Goal: Task Accomplishment & Management: Complete application form

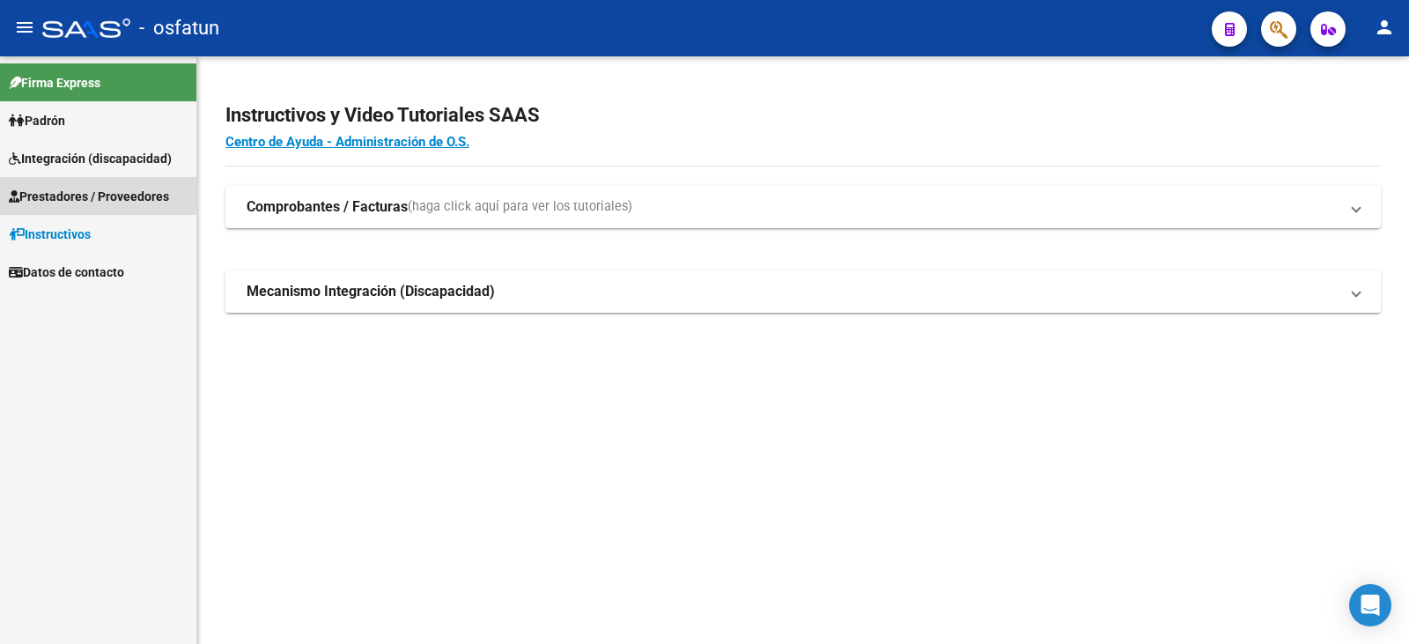
drag, startPoint x: 51, startPoint y: 190, endPoint x: 76, endPoint y: 212, distance: 33.1
click at [51, 190] on span "Prestadores / Proveedores" at bounding box center [89, 196] width 160 height 19
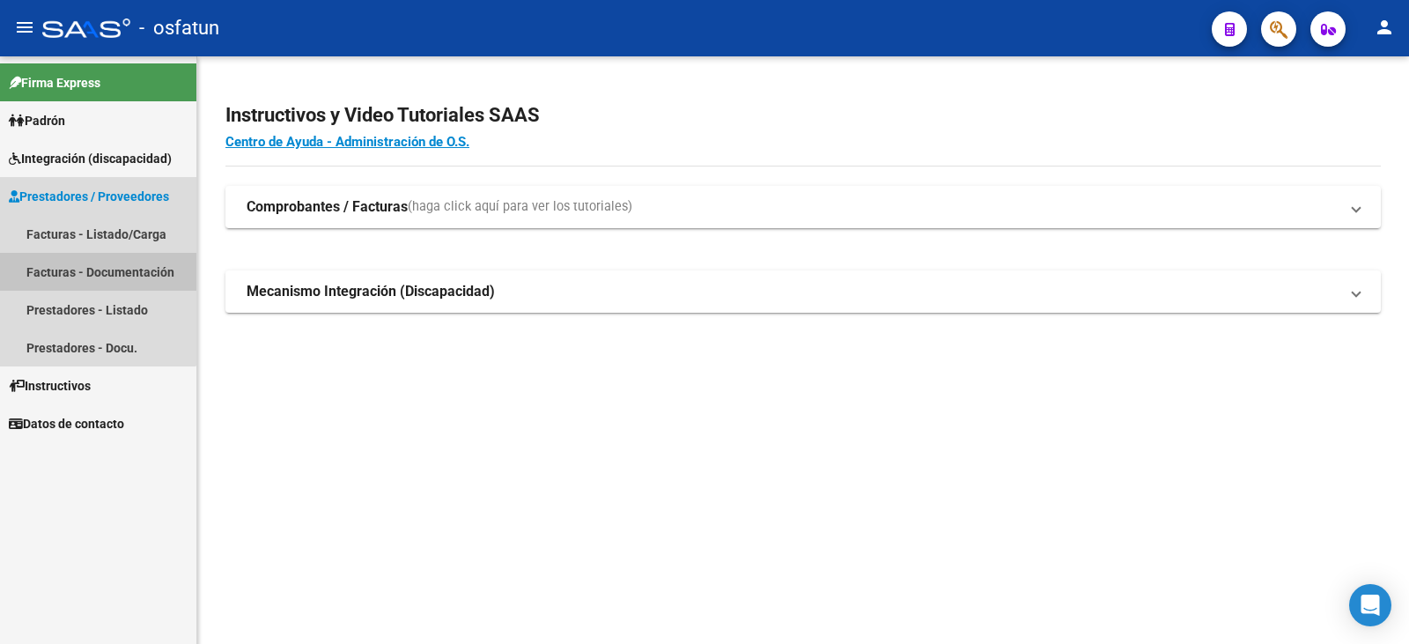
click at [91, 269] on link "Facturas - Documentación" at bounding box center [98, 272] width 196 height 38
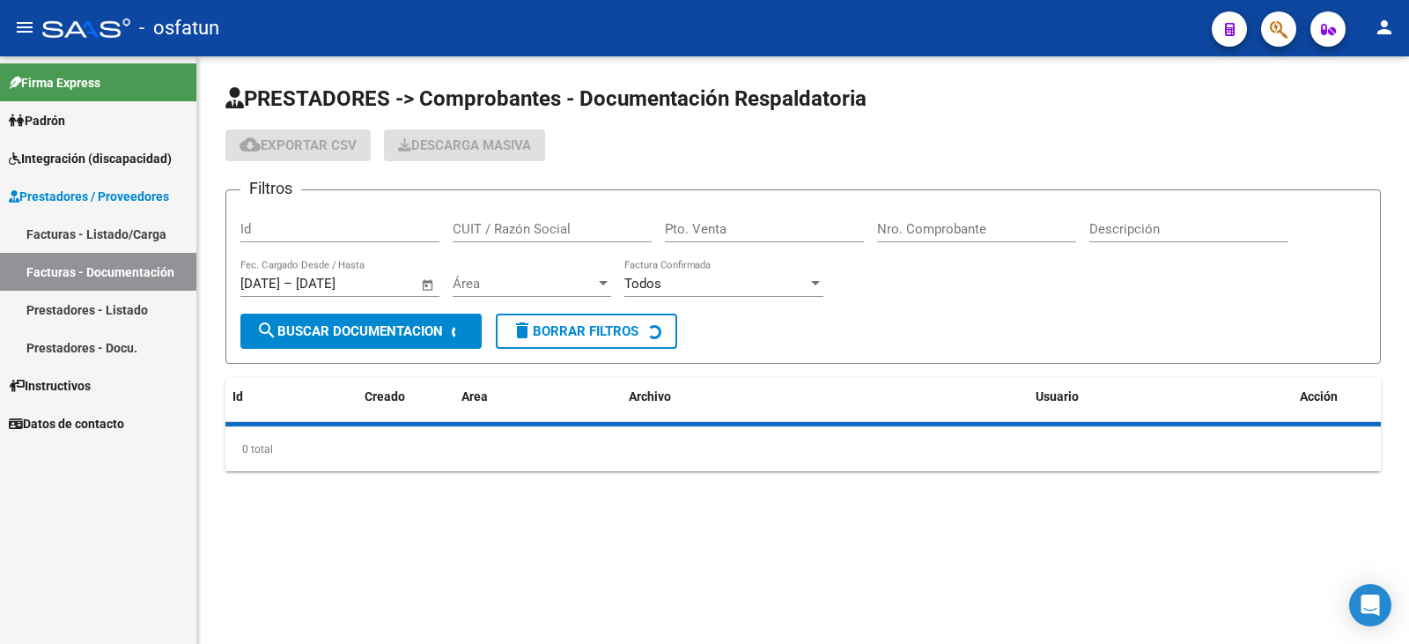
click at [131, 229] on link "Facturas - Listado/Carga" at bounding box center [98, 234] width 196 height 38
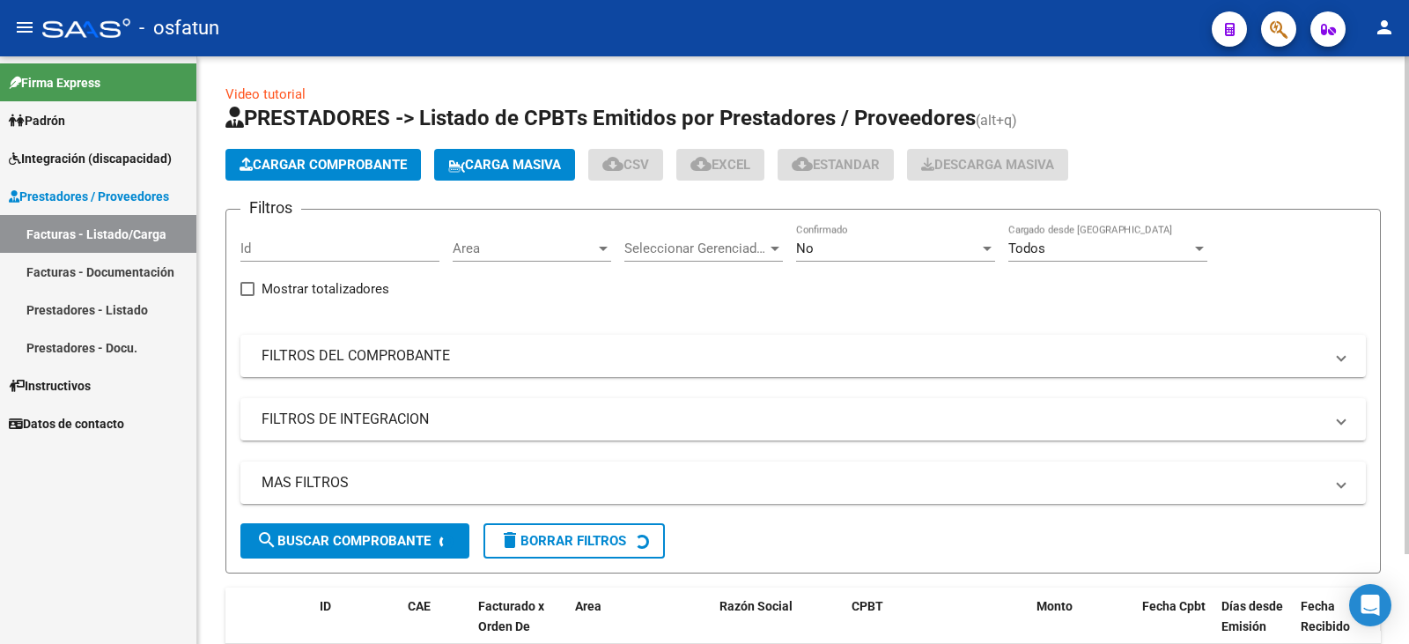
click at [316, 181] on app-list-header "PRESTADORES -> Listado de CPBTs Emitidos por Prestadores / Proveedores (alt+q) …" at bounding box center [802, 338] width 1155 height 469
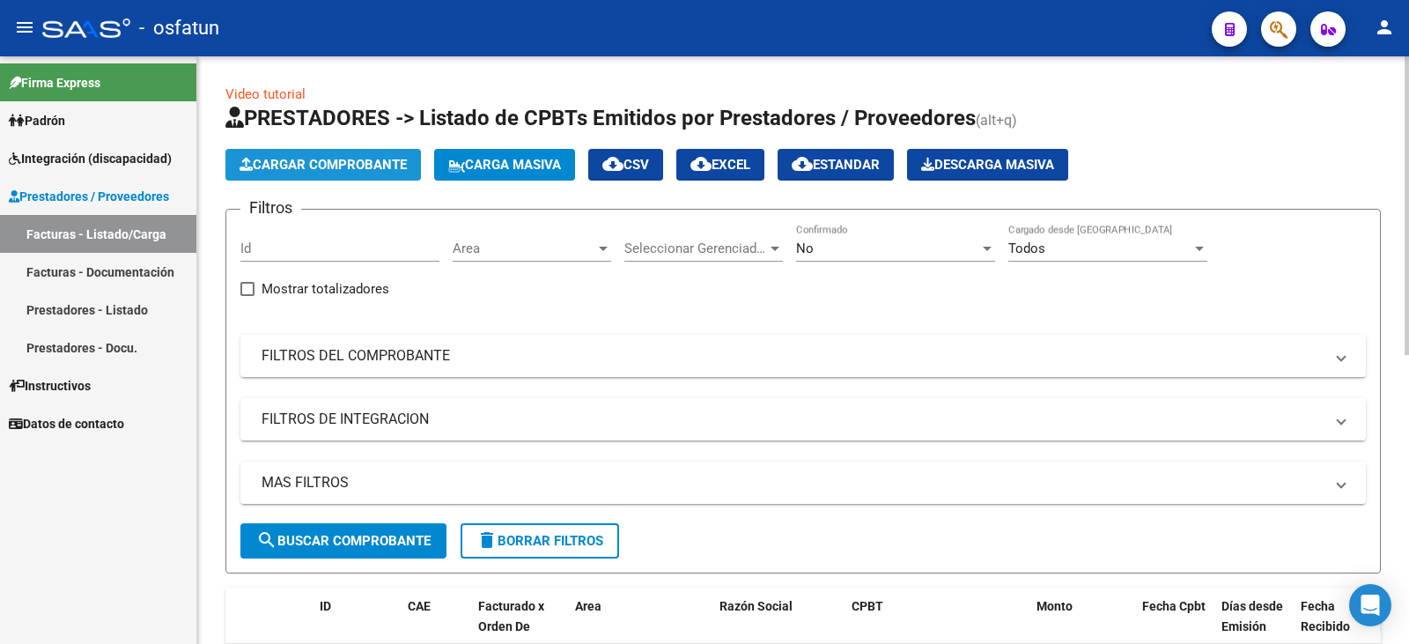
click at [319, 168] on span "Cargar Comprobante" at bounding box center [323, 165] width 167 height 16
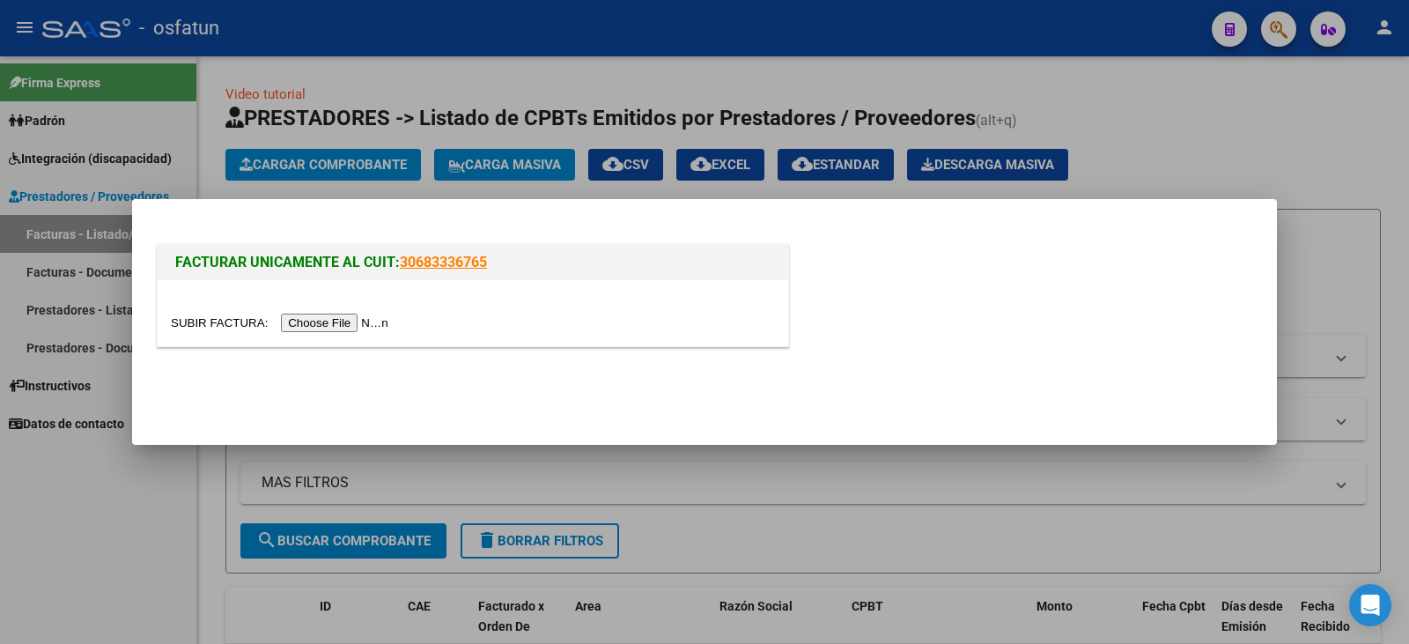
click at [338, 318] on input "file" at bounding box center [282, 322] width 223 height 18
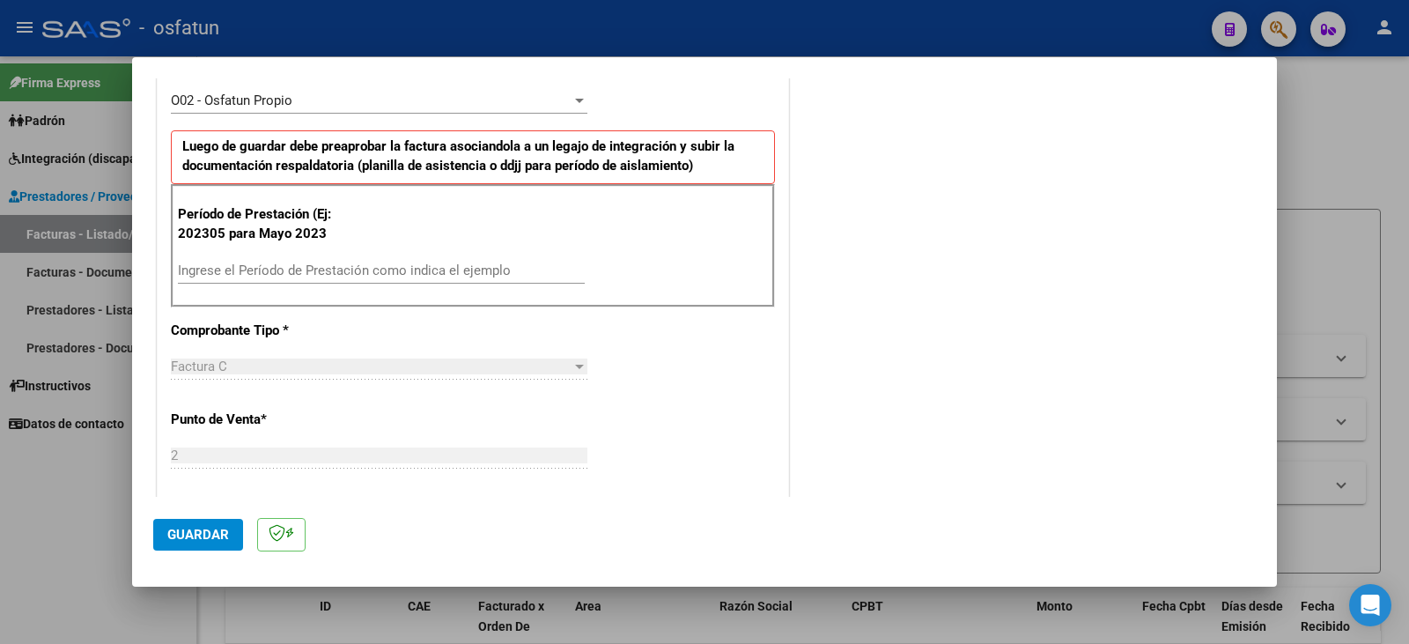
scroll to position [616, 0]
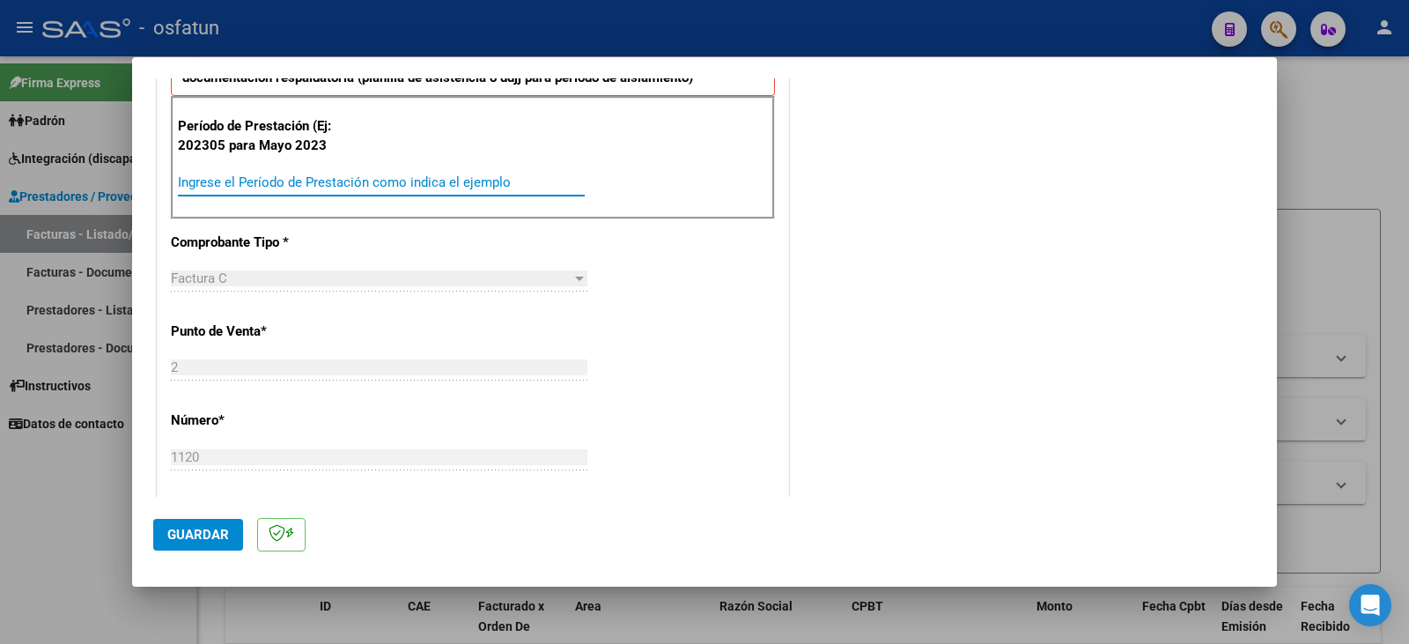
click at [277, 182] on input "Ingrese el Período de Prestación como indica el ejemplo" at bounding box center [381, 182] width 407 height 16
type input "202507"
click at [188, 540] on span "Guardar" at bounding box center [198, 535] width 62 height 16
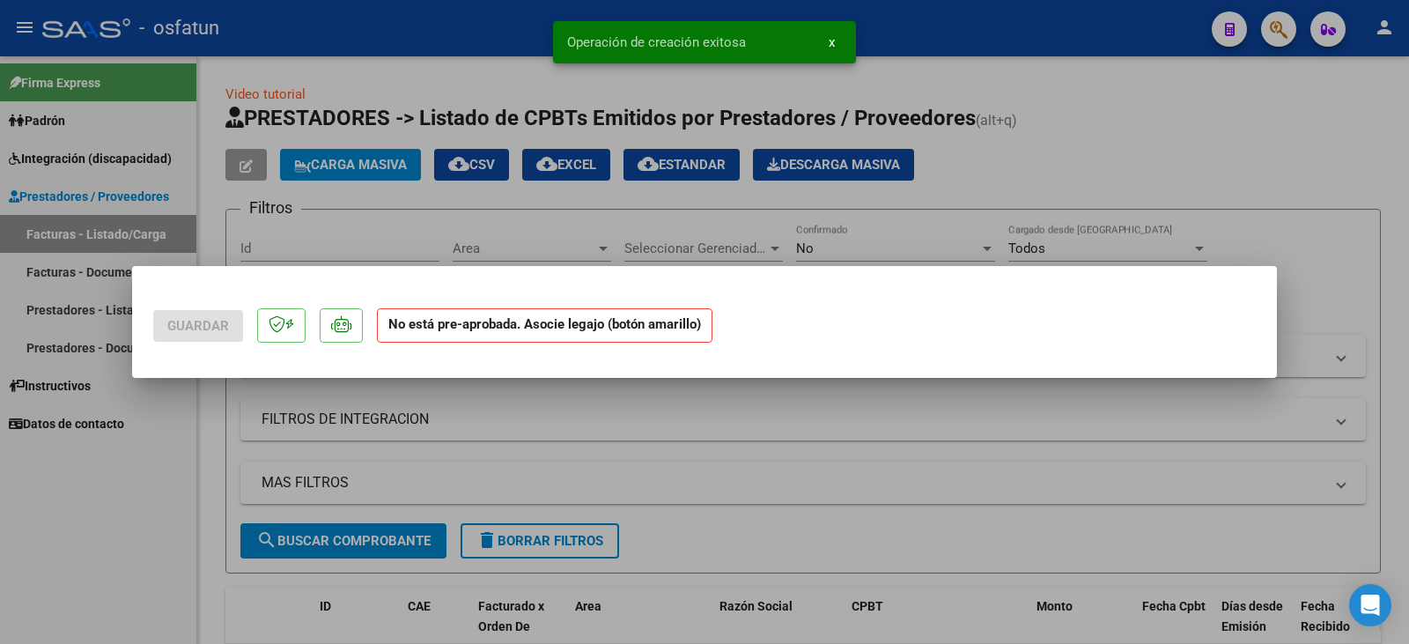
scroll to position [0, 0]
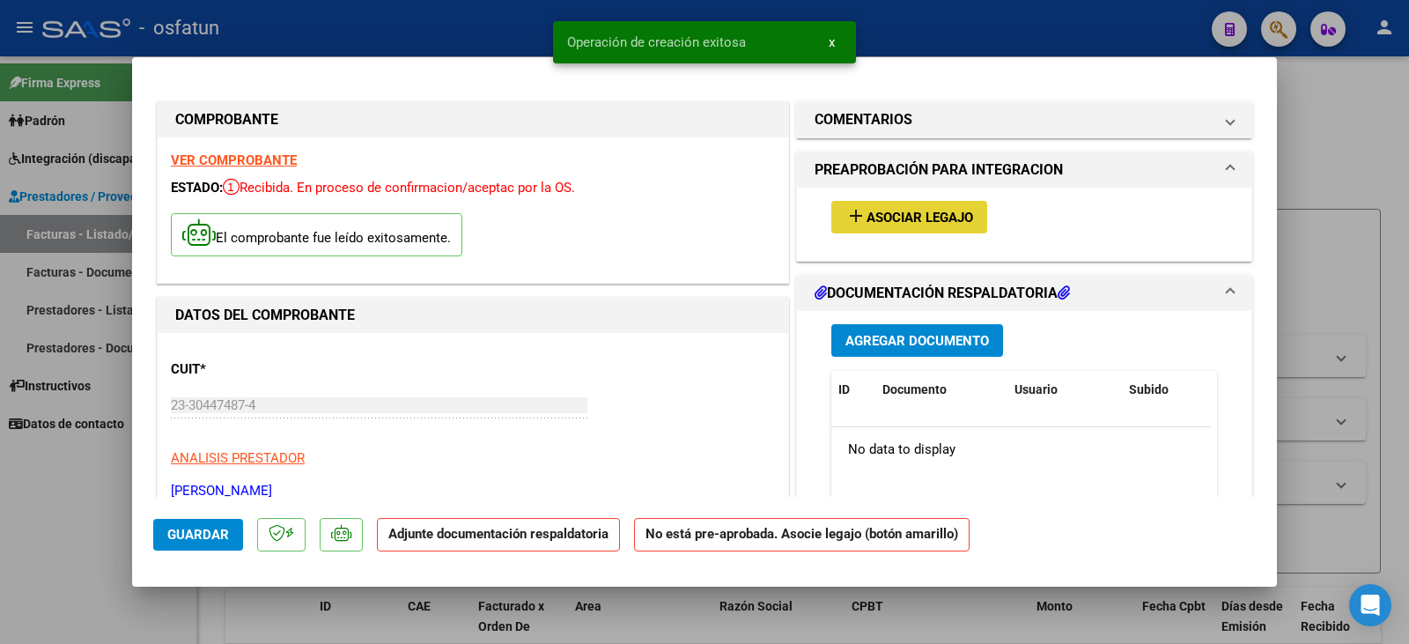
click at [920, 223] on span "Asociar Legajo" at bounding box center [919, 218] width 107 height 16
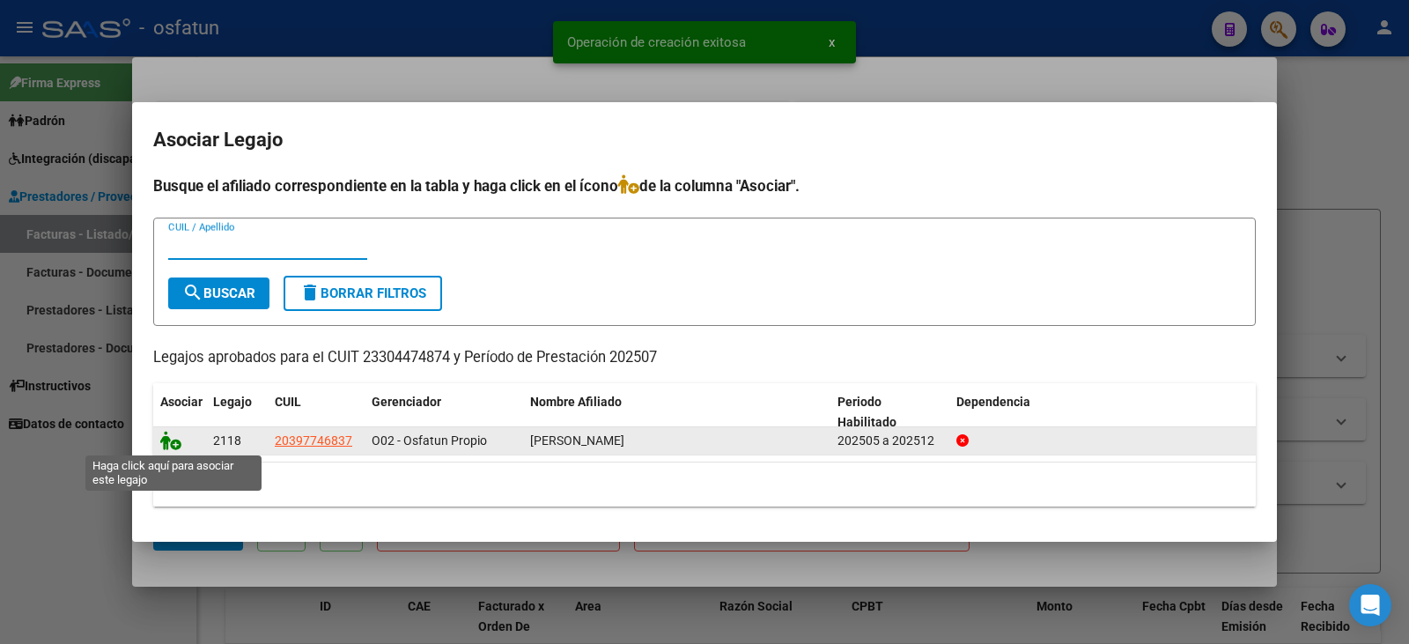
click at [172, 439] on icon at bounding box center [170, 440] width 21 height 19
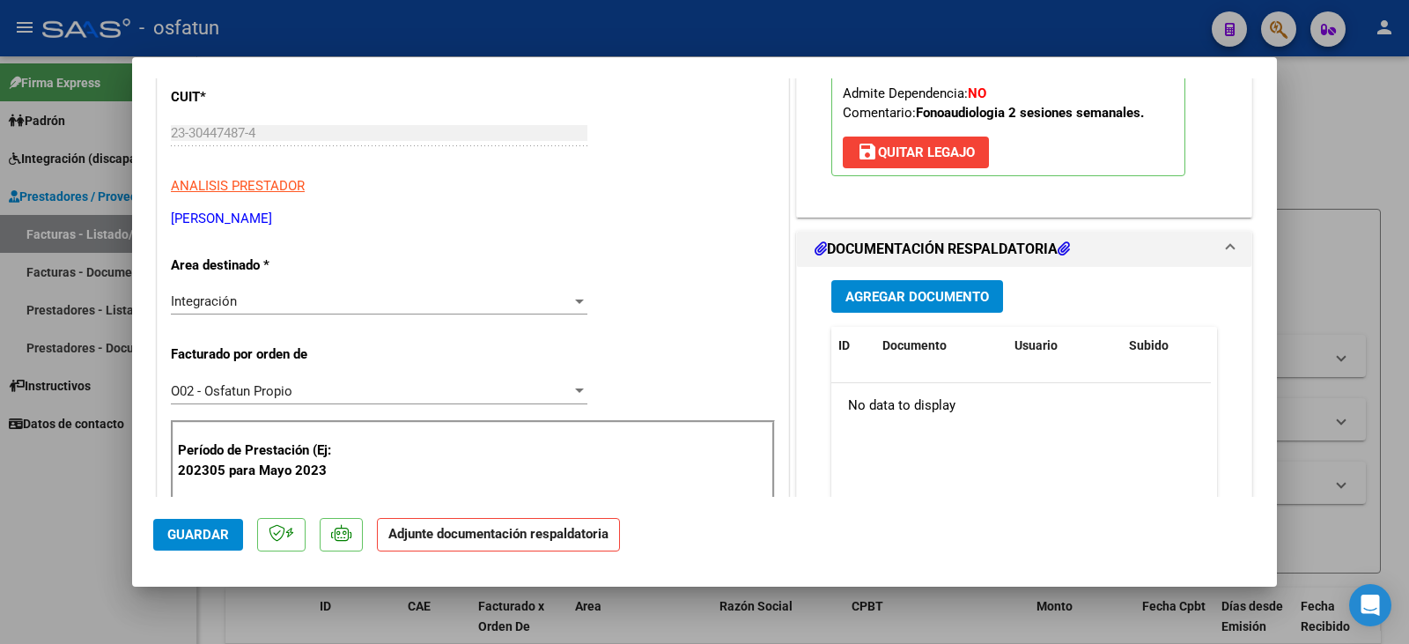
scroll to position [264, 0]
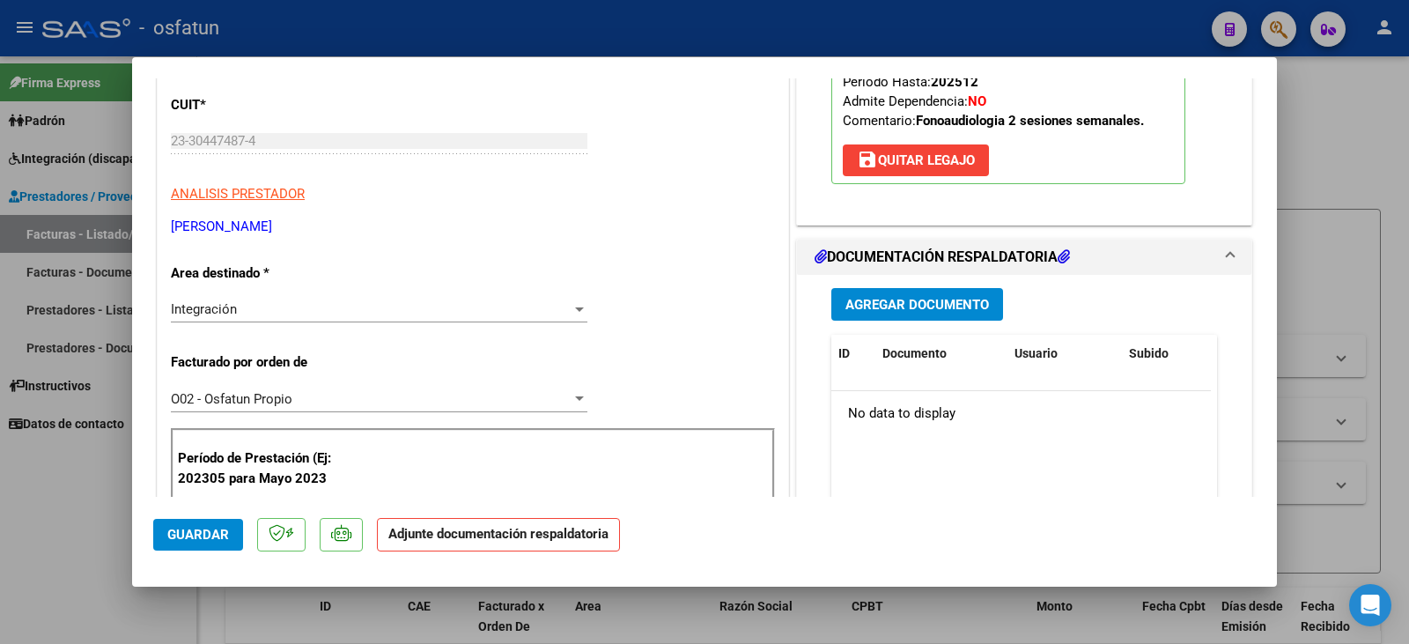
click at [922, 310] on span "Agregar Documento" at bounding box center [917, 305] width 144 height 16
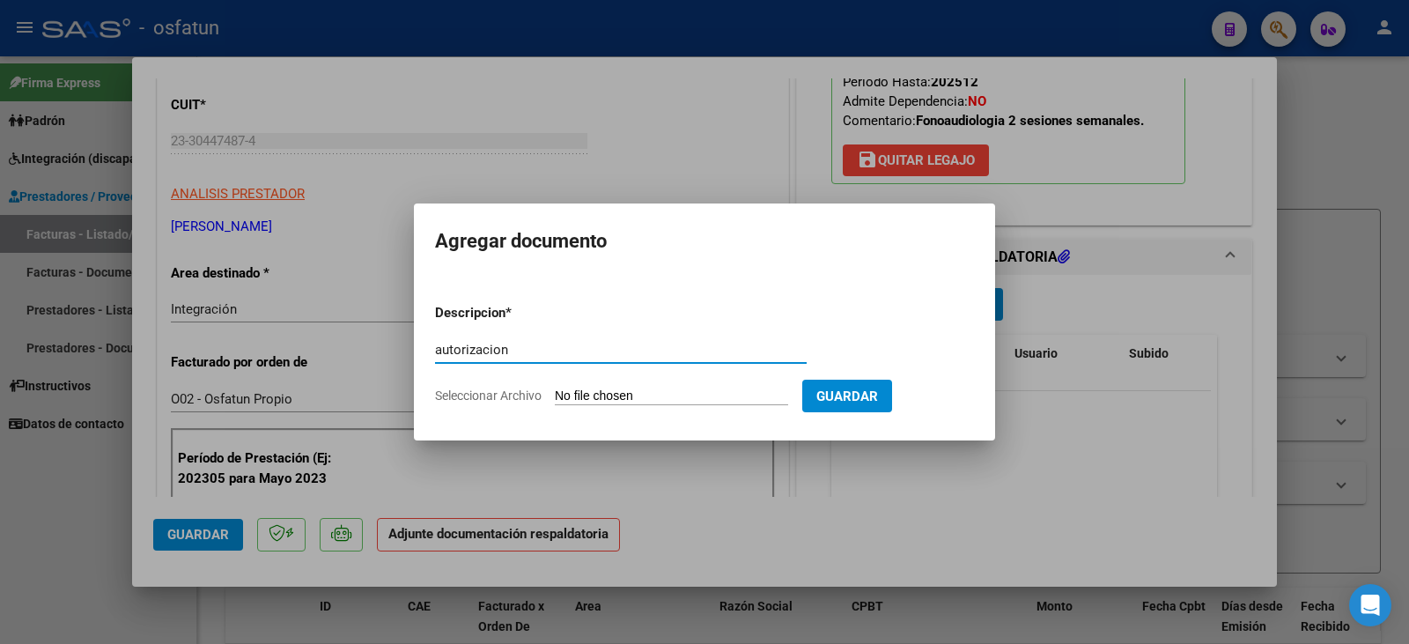
type input "autorizacion"
click at [652, 394] on input "Seleccionar Archivo" at bounding box center [671, 396] width 233 height 17
type input "C:\fakepath\[PERSON_NAME] - [PERSON_NAME] - fono.pdf"
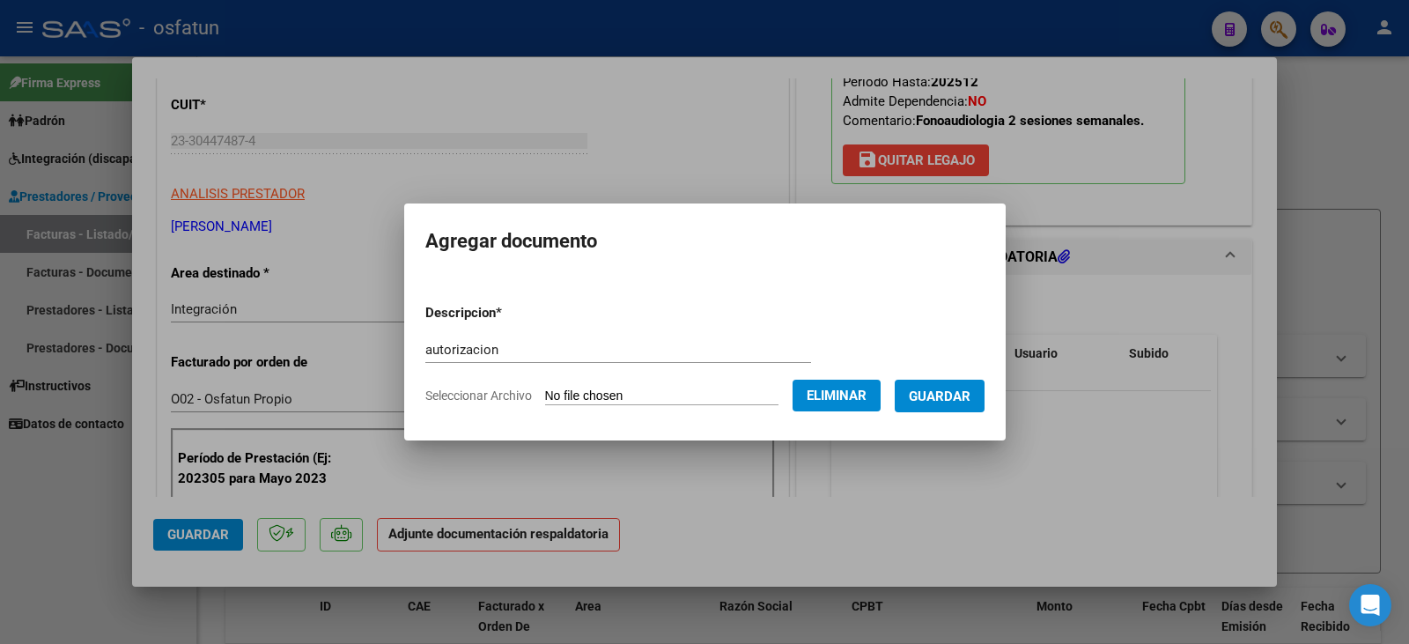
click at [970, 390] on span "Guardar" at bounding box center [940, 396] width 62 height 16
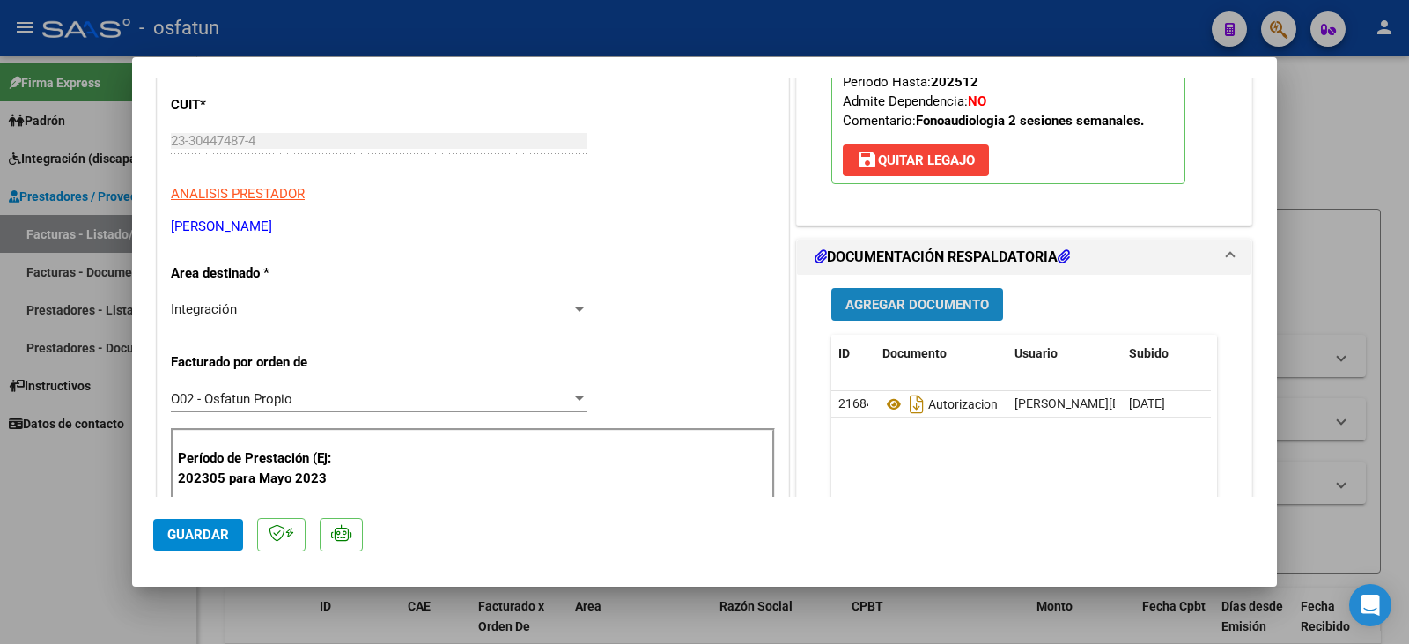
click at [882, 299] on span "Agregar Documento" at bounding box center [917, 305] width 144 height 16
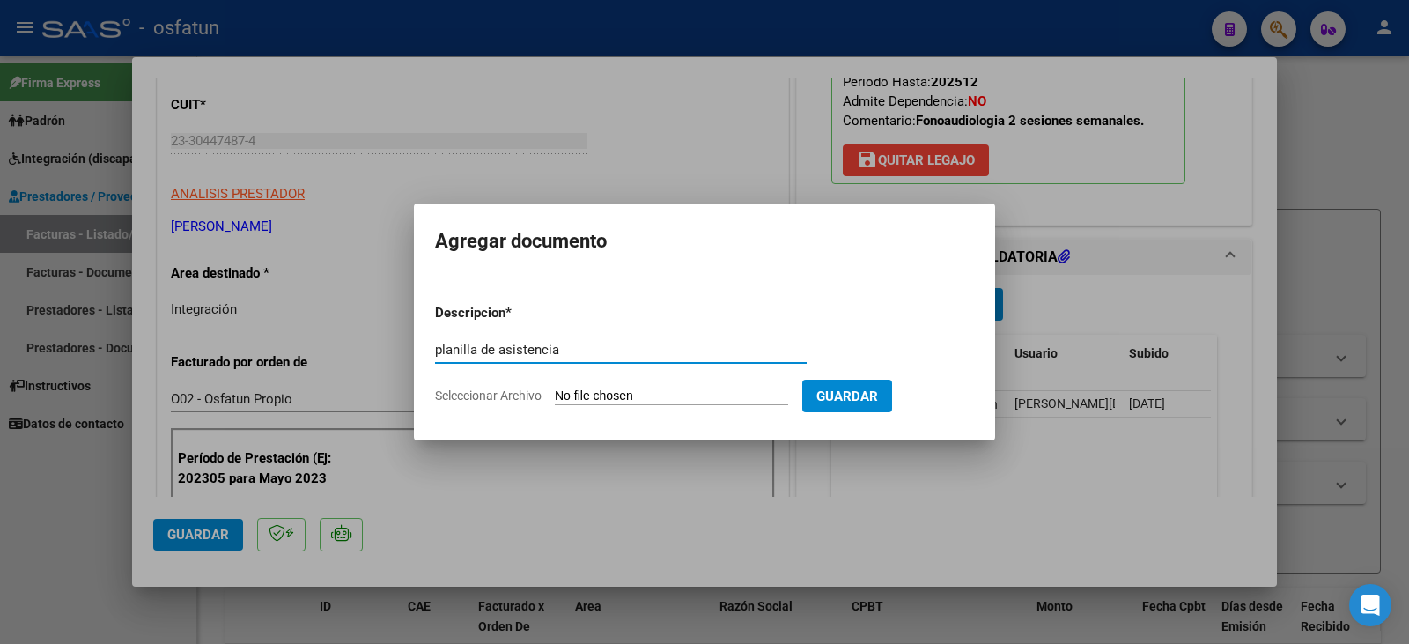
type input "planilla de asistencia"
click at [599, 395] on input "Seleccionar Archivo" at bounding box center [671, 396] width 233 height 17
type input "C:\fakepath\[PERSON_NAME] plan.pdf"
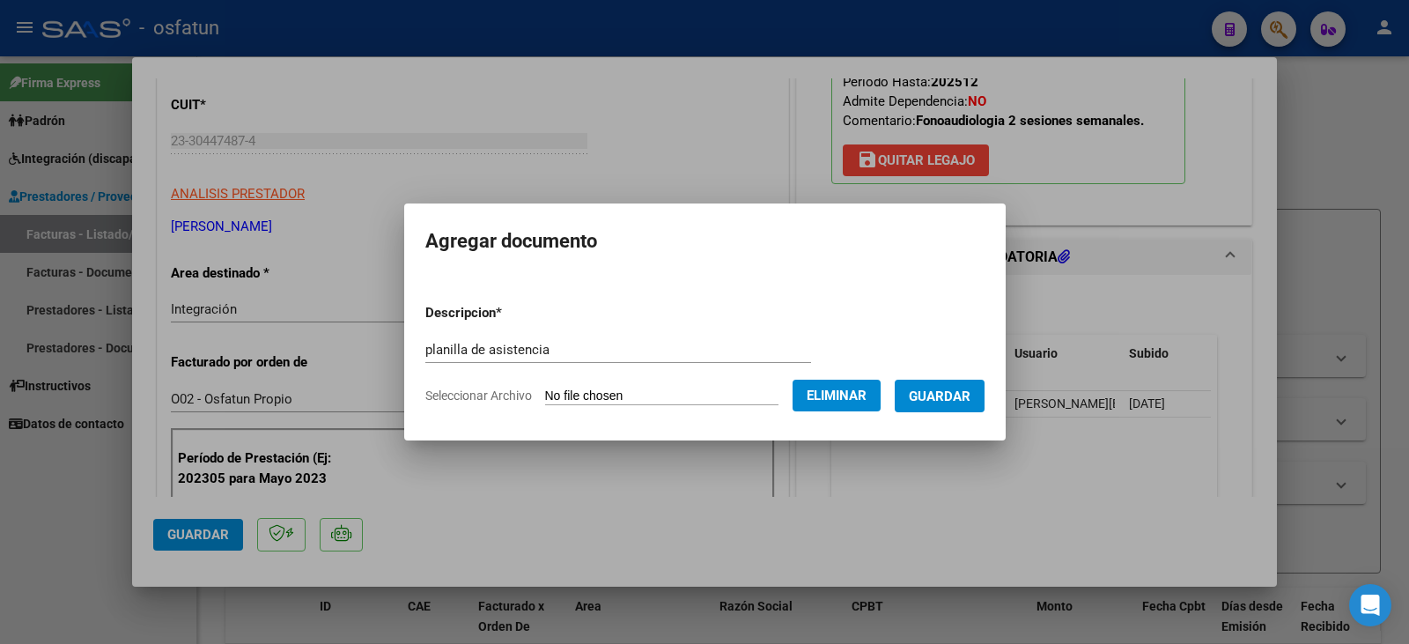
click at [962, 401] on span "Guardar" at bounding box center [940, 396] width 62 height 16
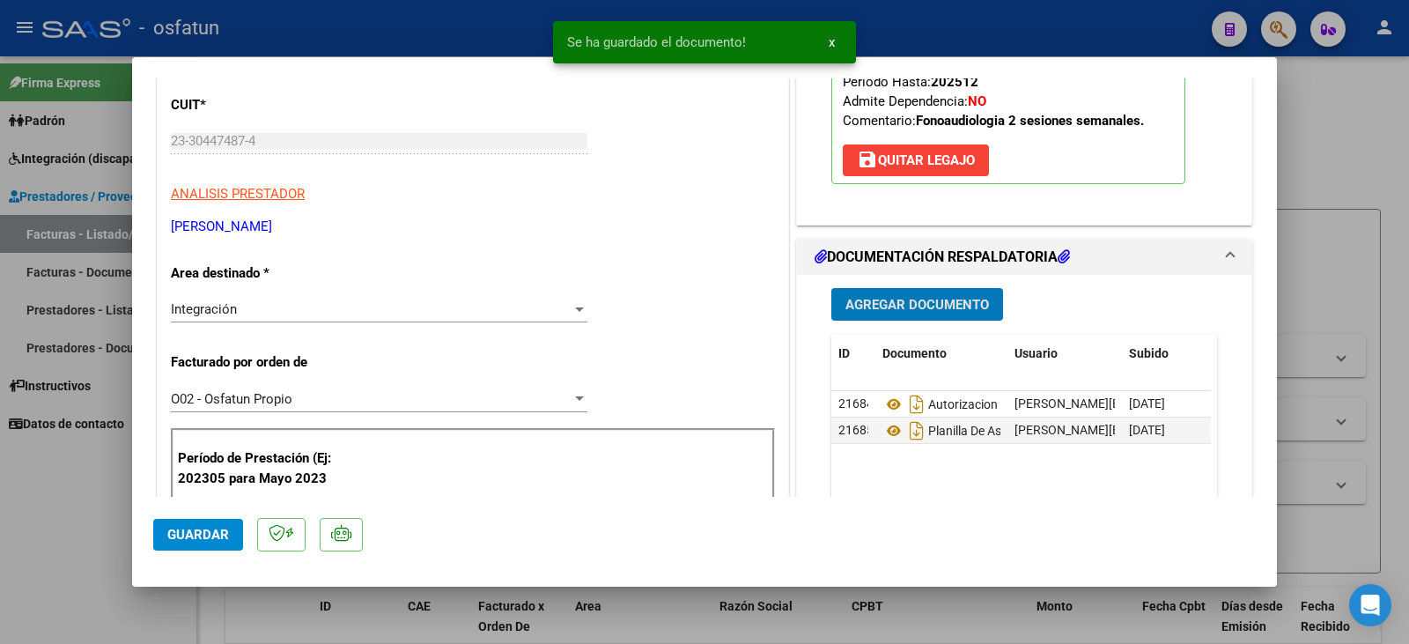
click at [199, 526] on button "Guardar" at bounding box center [198, 535] width 90 height 32
click at [94, 535] on div at bounding box center [704, 322] width 1409 height 644
type input "$ 0,00"
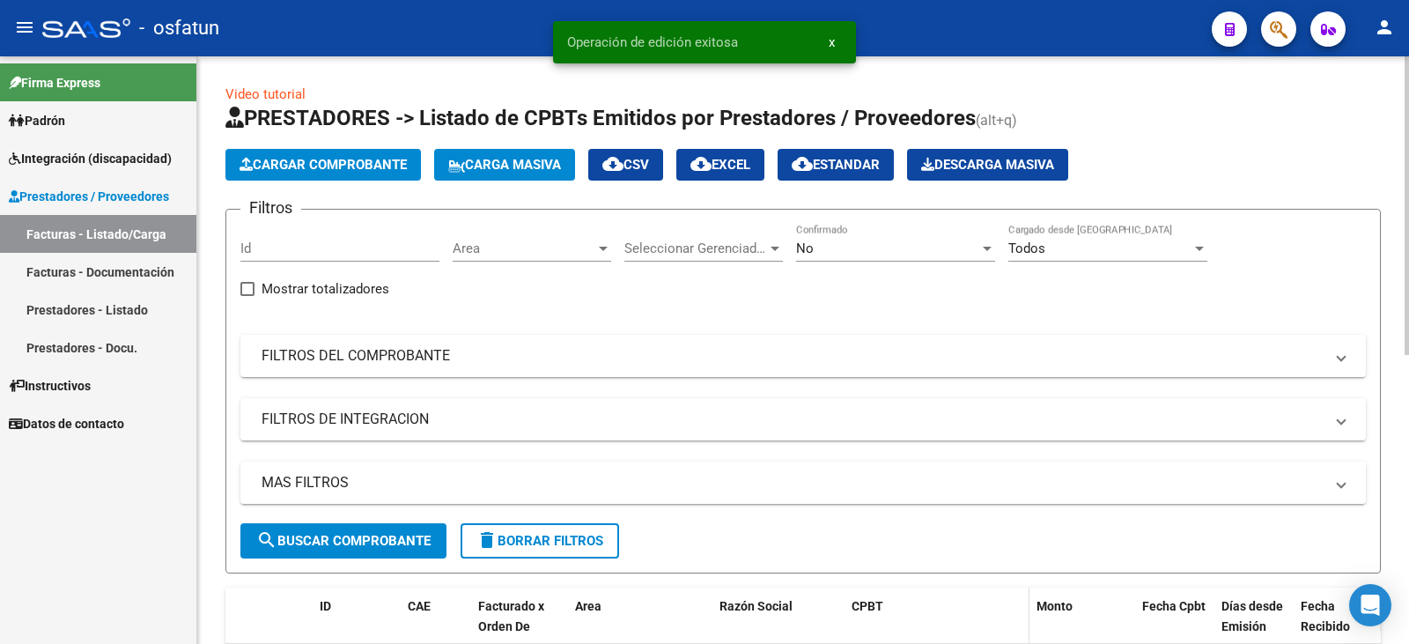
scroll to position [440, 0]
